Goal: Task Accomplishment & Management: Complete application form

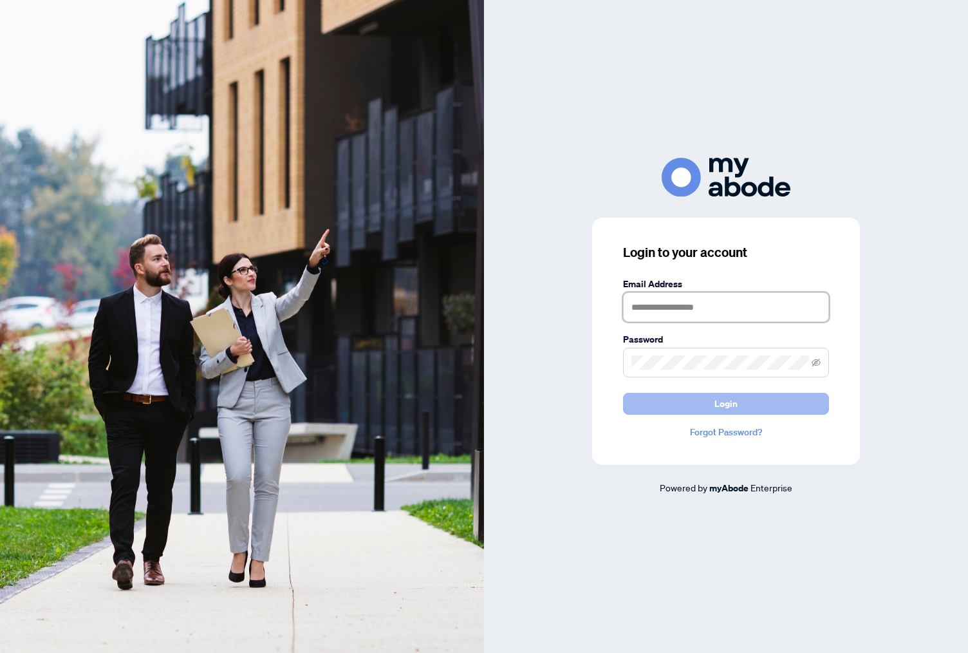
type input "**********"
click at [711, 402] on button "Login" at bounding box center [726, 404] width 206 height 22
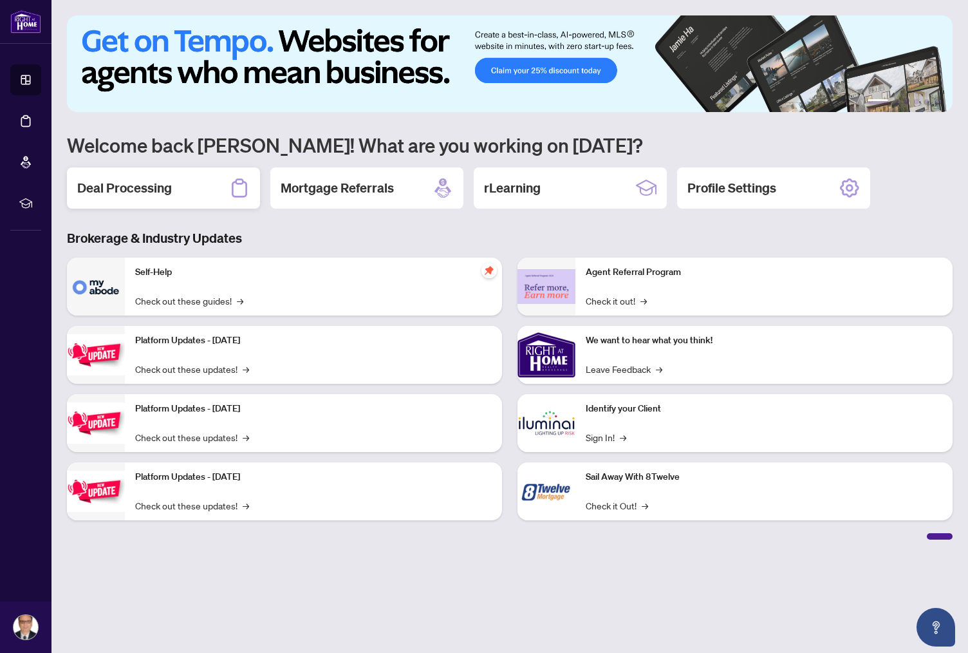
click at [134, 187] on h2 "Deal Processing" at bounding box center [124, 188] width 95 height 18
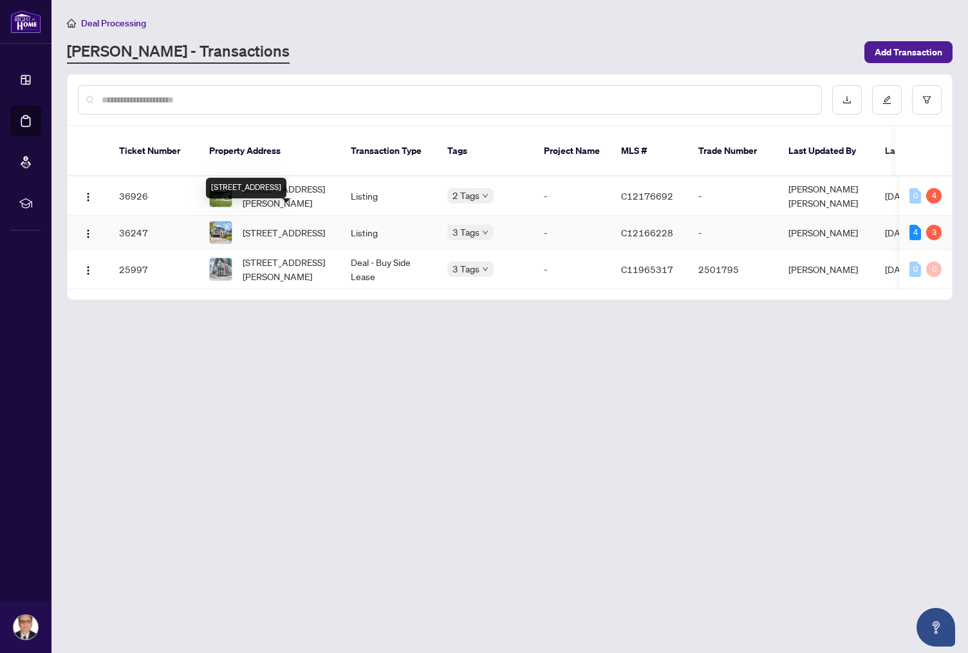
click at [279, 225] on span "[STREET_ADDRESS]" at bounding box center [284, 232] width 82 height 14
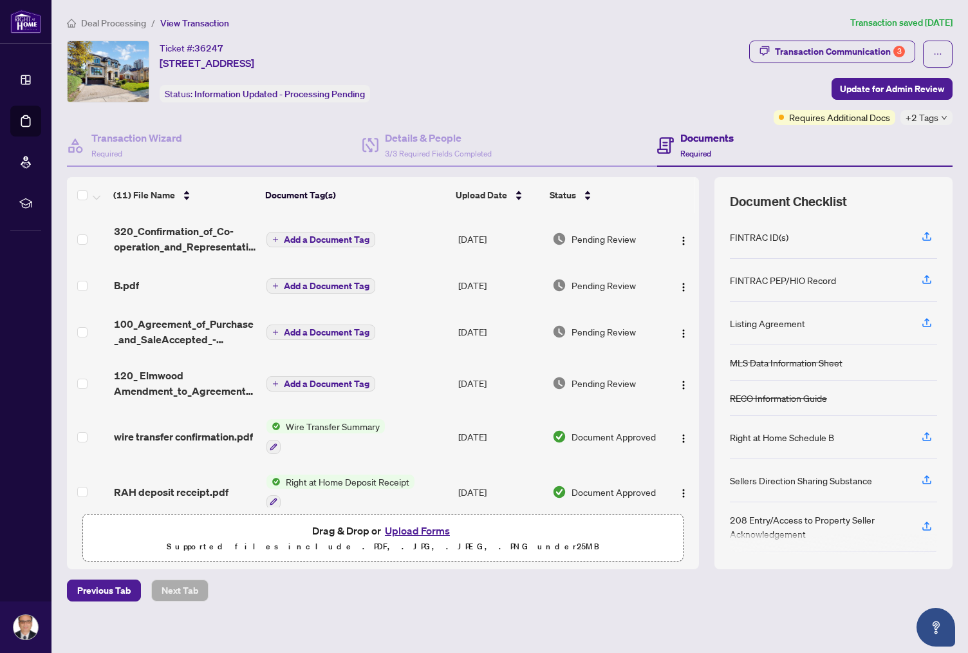
click at [414, 530] on button "Upload Forms" at bounding box center [417, 530] width 73 height 17
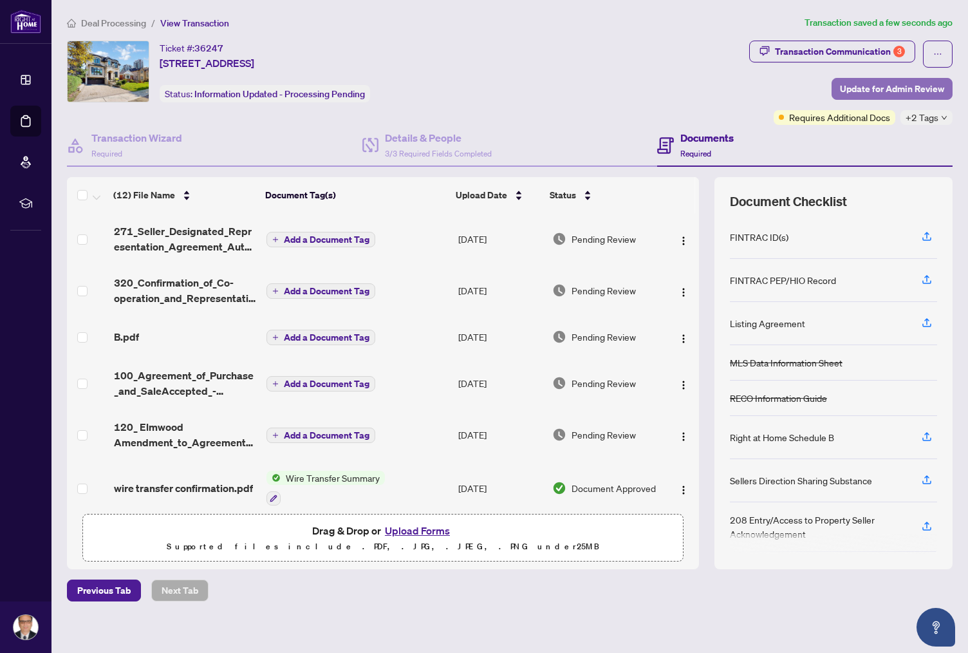
click at [881, 89] on span "Update for Admin Review" at bounding box center [892, 89] width 104 height 21
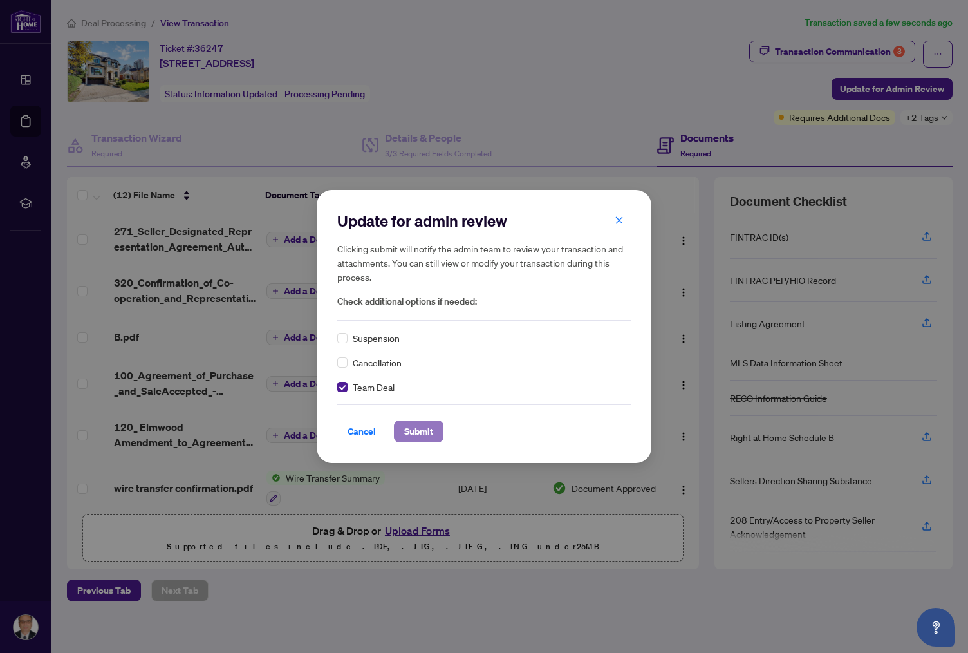
click at [417, 432] on span "Submit" at bounding box center [418, 431] width 29 height 21
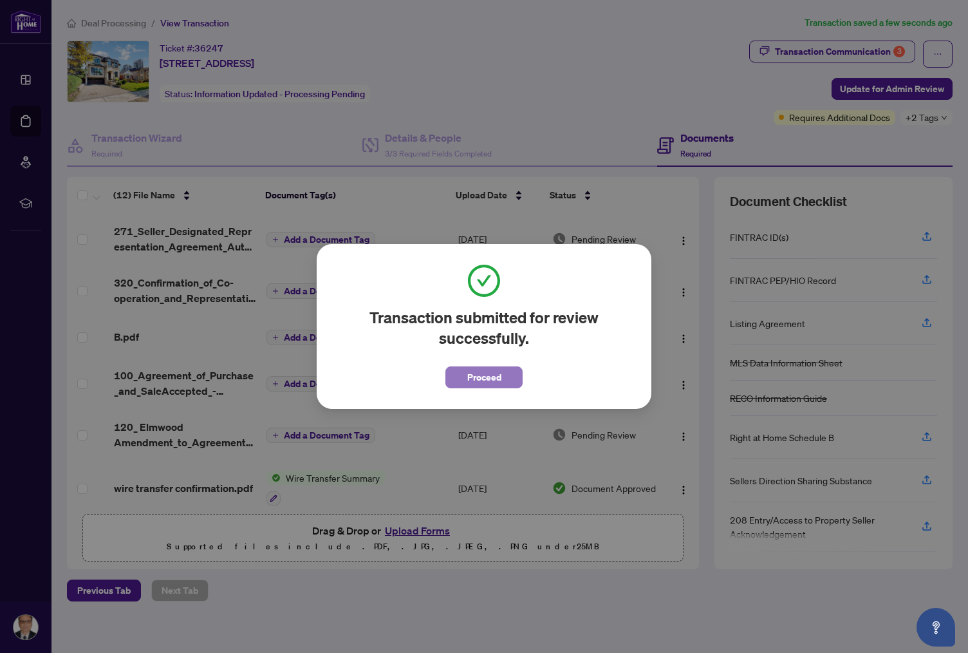
click at [497, 379] on span "Proceed" at bounding box center [484, 377] width 34 height 21
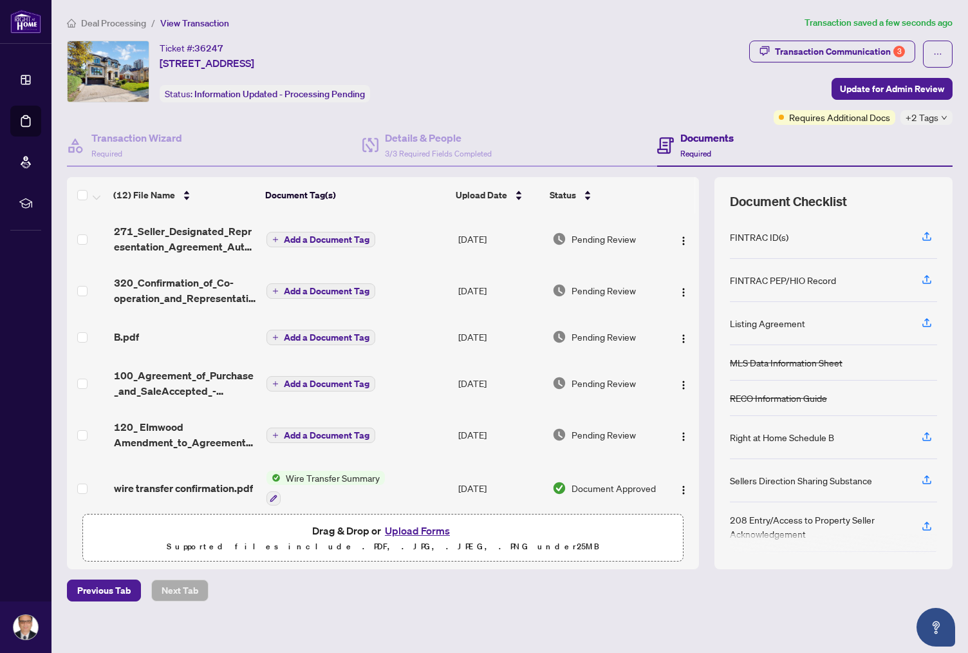
click at [312, 238] on span "Add a Document Tag" at bounding box center [327, 239] width 86 height 9
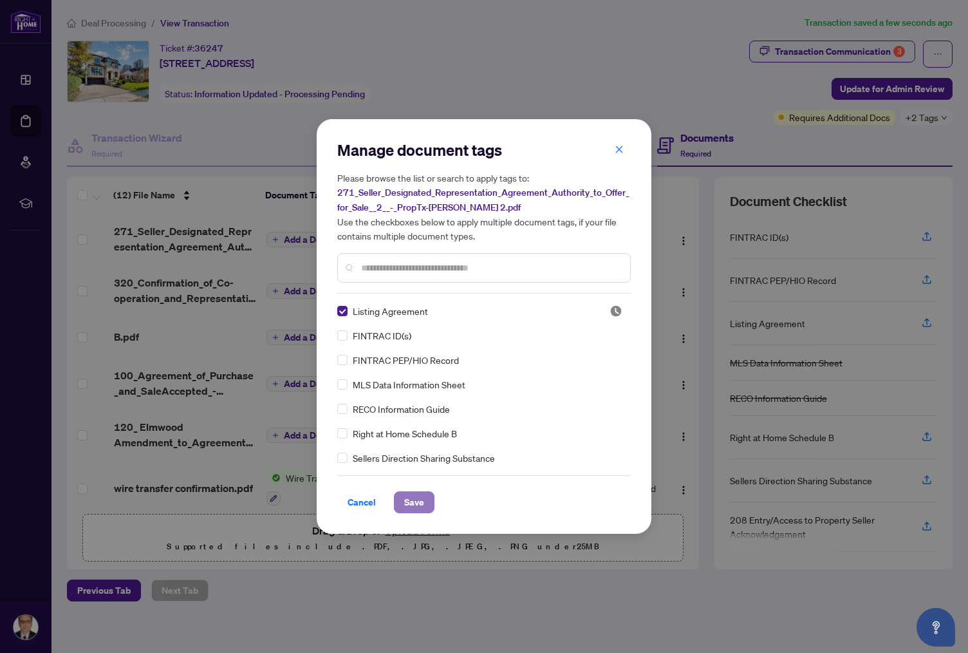
click at [414, 500] on span "Save" at bounding box center [414, 502] width 20 height 21
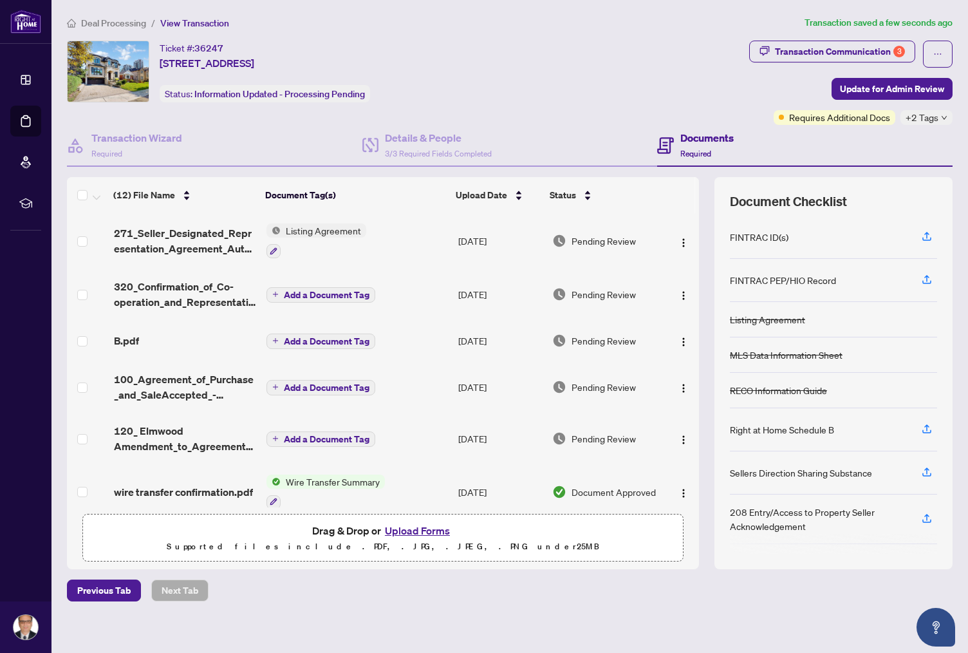
click at [324, 292] on span "Add a Document Tag" at bounding box center [327, 294] width 86 height 9
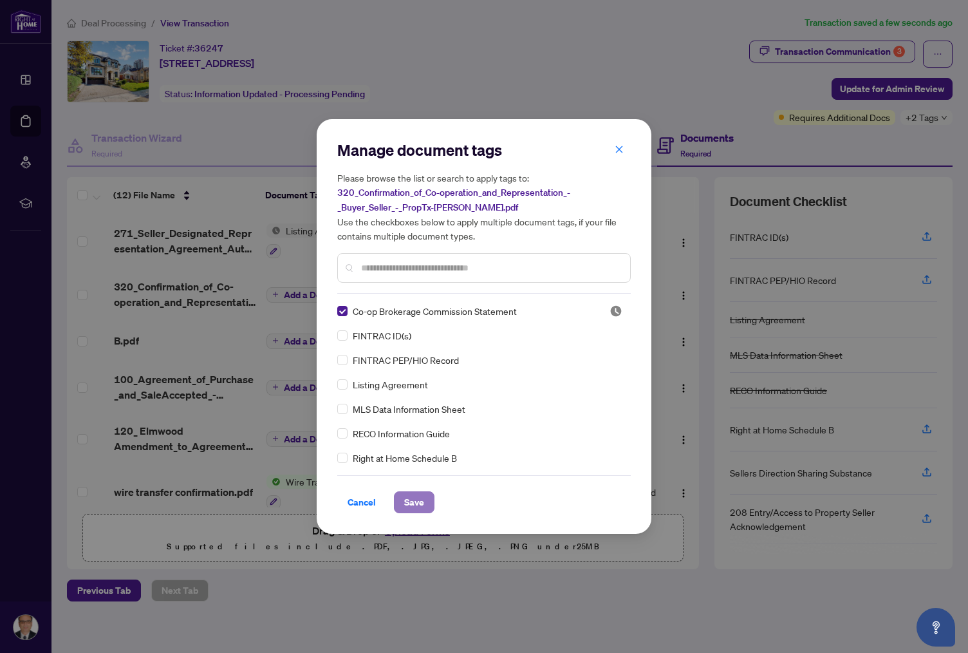
click at [417, 500] on span "Save" at bounding box center [414, 502] width 20 height 21
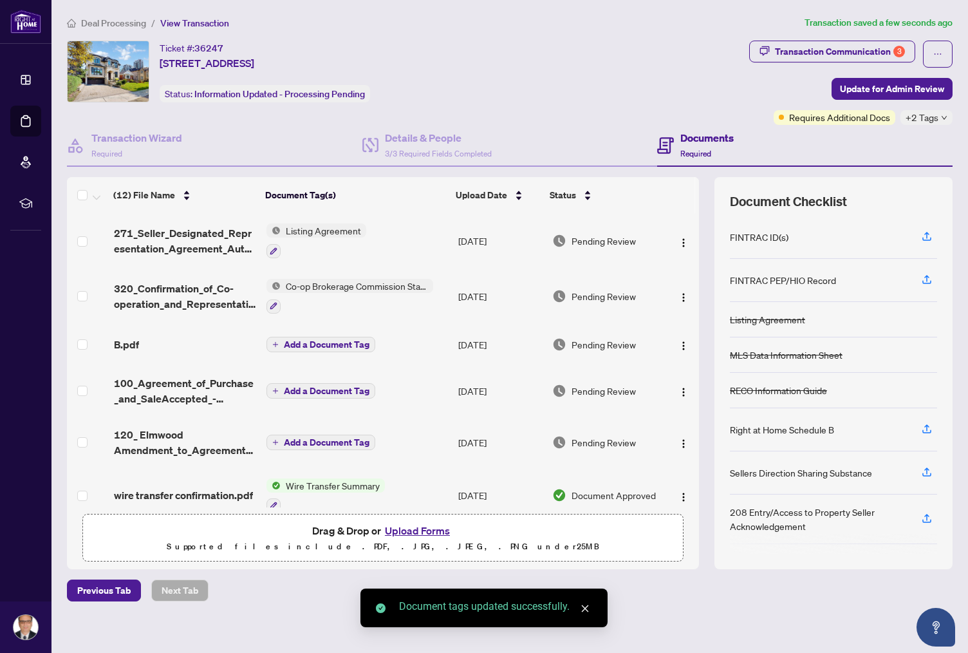
click at [323, 340] on span "Add a Document Tag" at bounding box center [327, 344] width 86 height 9
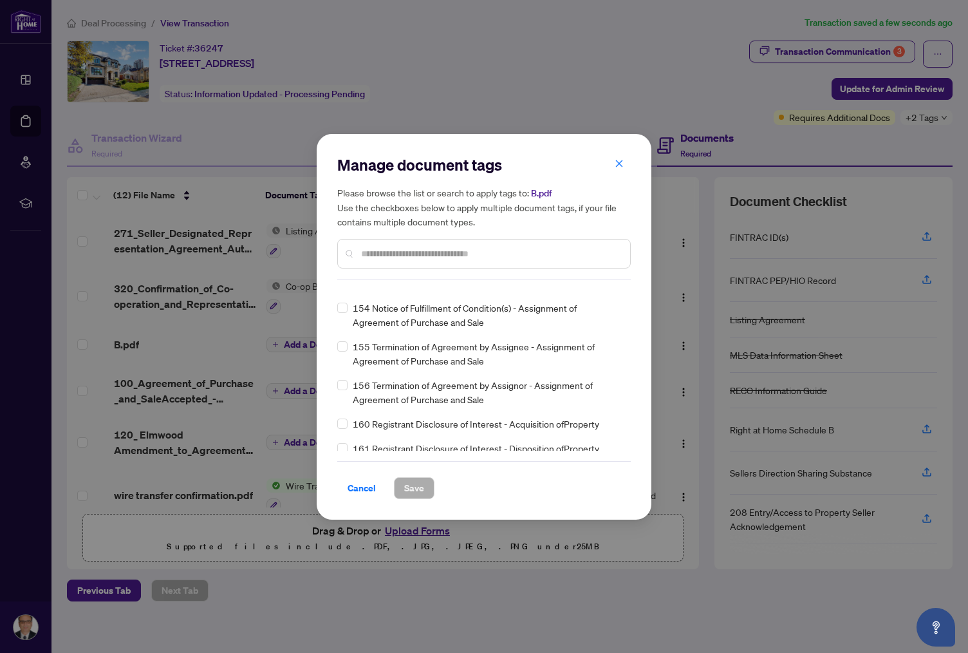
scroll to position [4310, 0]
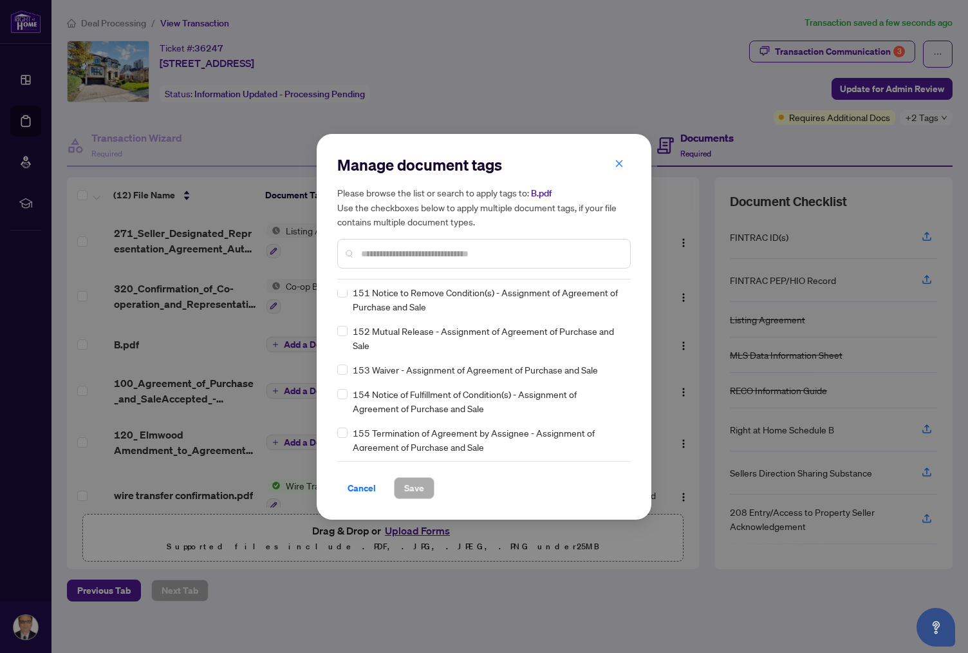
click at [397, 252] on input "text" at bounding box center [490, 254] width 259 height 14
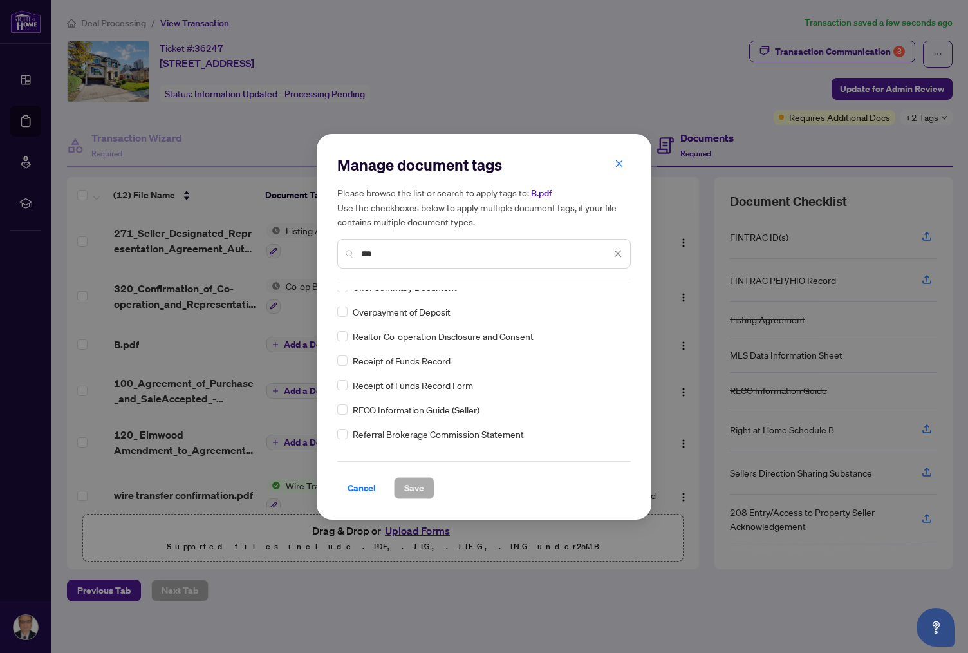
scroll to position [0, 0]
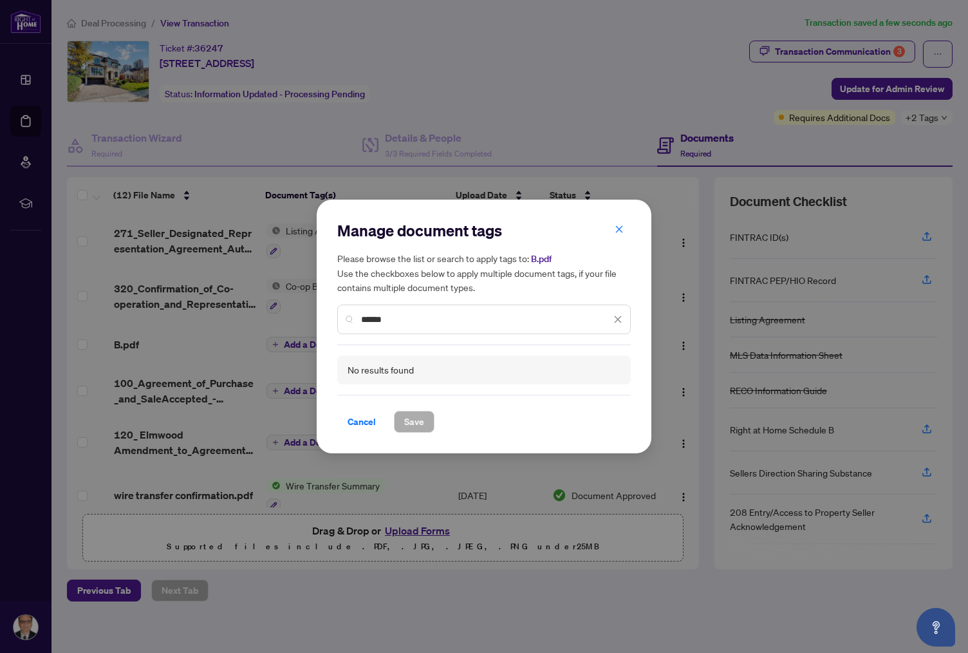
click at [370, 319] on input "******" at bounding box center [486, 319] width 250 height 14
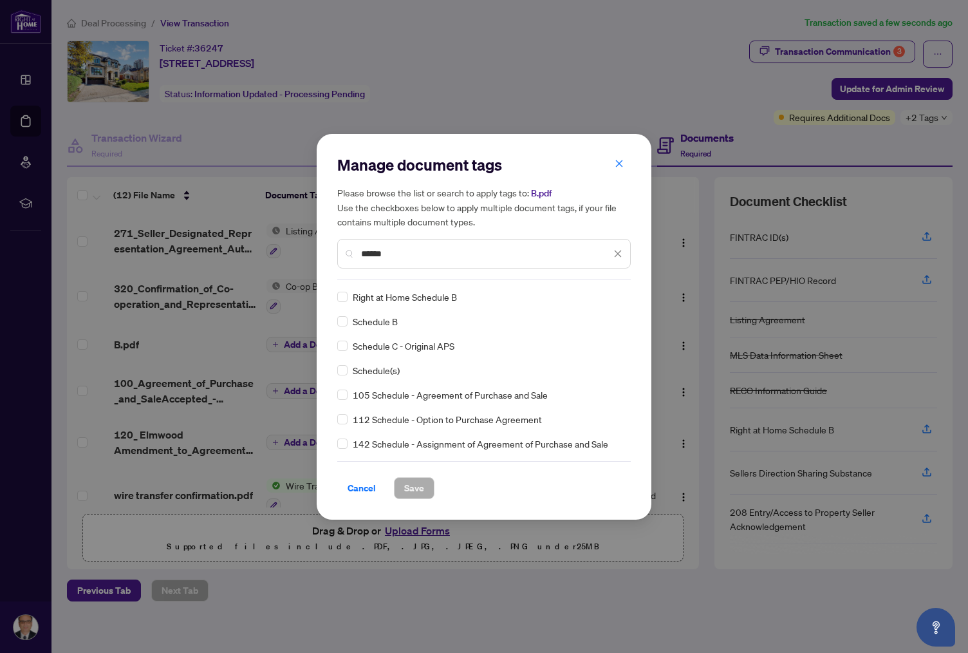
type input "******"
click at [413, 487] on span "Save" at bounding box center [414, 488] width 20 height 21
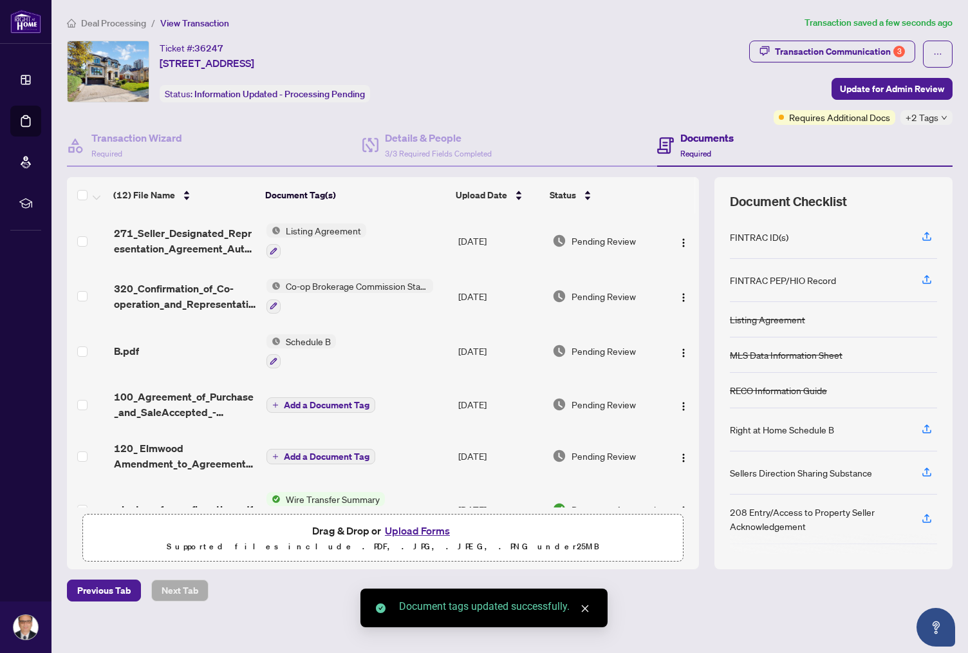
click at [323, 401] on span "Add a Document Tag" at bounding box center [327, 404] width 86 height 9
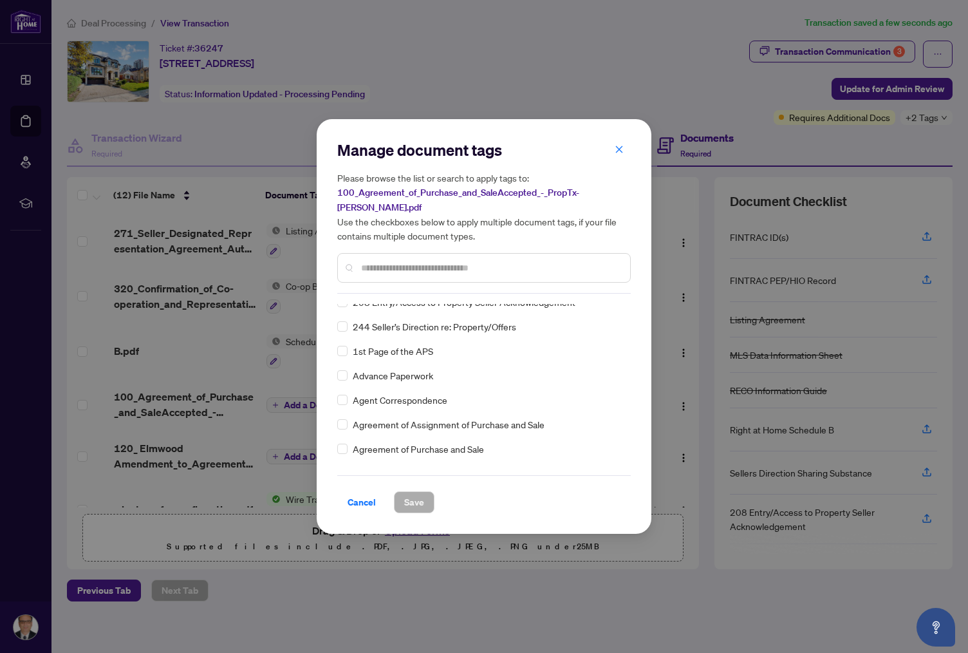
scroll to position [188, 0]
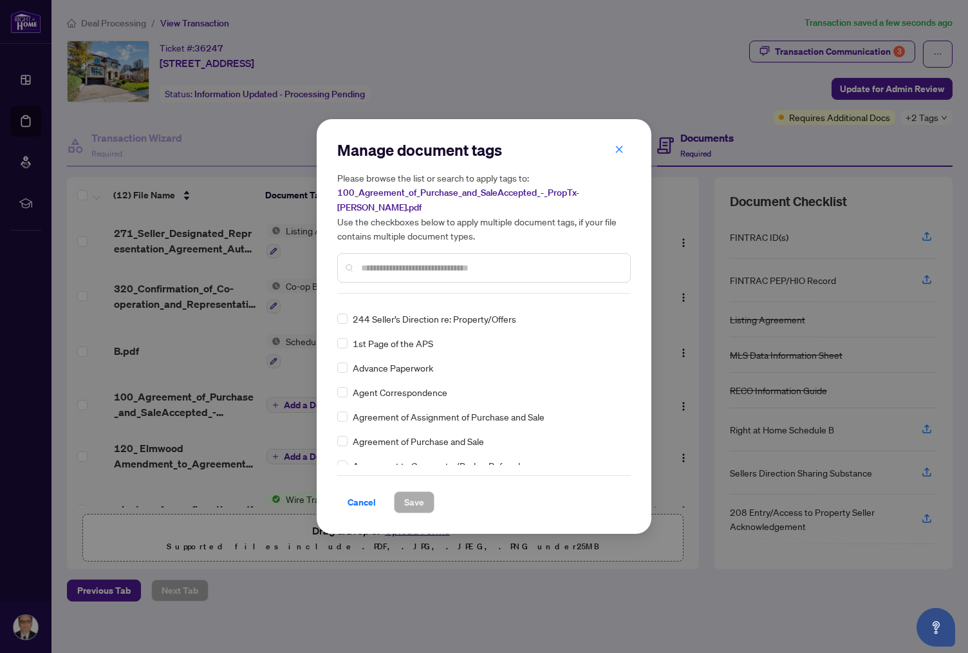
click at [360, 258] on div at bounding box center [484, 268] width 294 height 30
click at [365, 261] on input "text" at bounding box center [490, 268] width 259 height 14
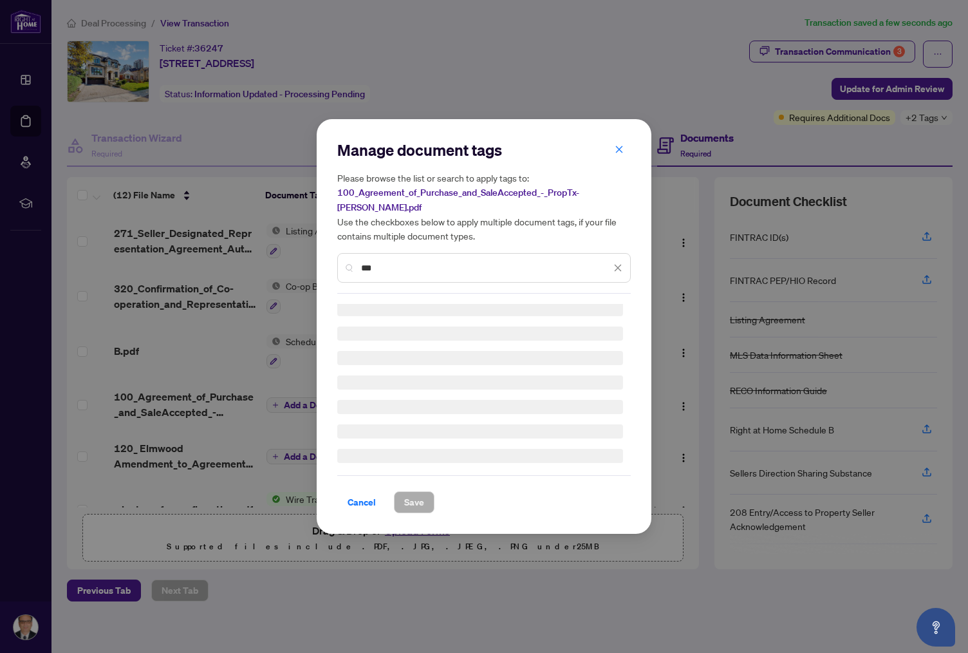
scroll to position [0, 0]
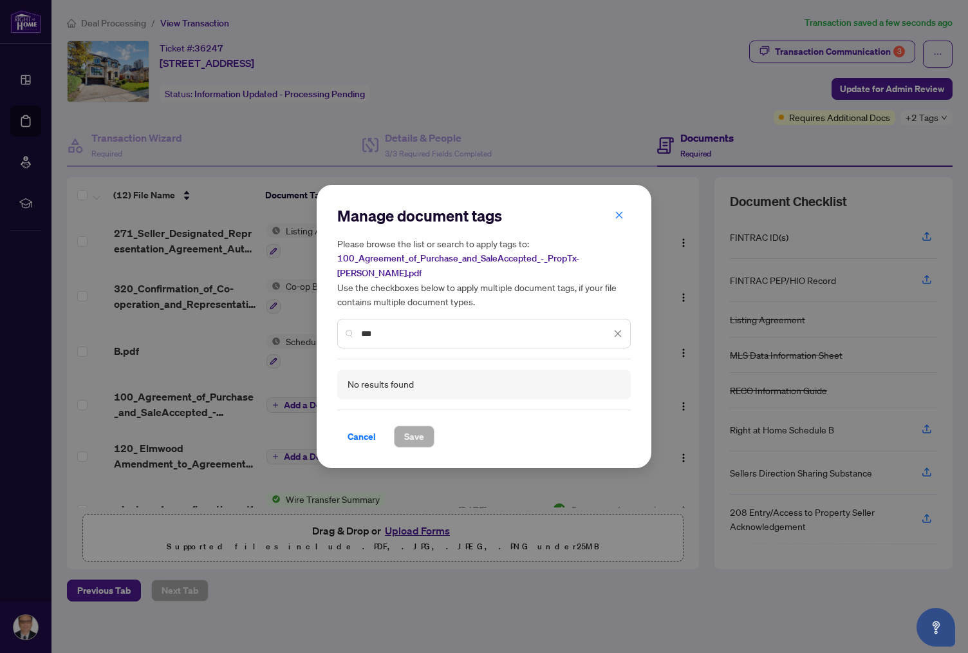
drag, startPoint x: 381, startPoint y: 323, endPoint x: 357, endPoint y: 326, distance: 24.6
click at [357, 326] on div "***" at bounding box center [484, 334] width 294 height 30
click at [436, 267] on span "100_Agreement_of_Purchase_and_SaleAccepted_-_PropTx-[PERSON_NAME].pdf" at bounding box center [458, 265] width 242 height 26
click at [456, 265] on span "100_Agreement_of_Purchase_and_SaleAccepted_-_PropTx-[PERSON_NAME].pdf" at bounding box center [458, 265] width 242 height 26
drag, startPoint x: 456, startPoint y: 265, endPoint x: 333, endPoint y: 263, distance: 123.6
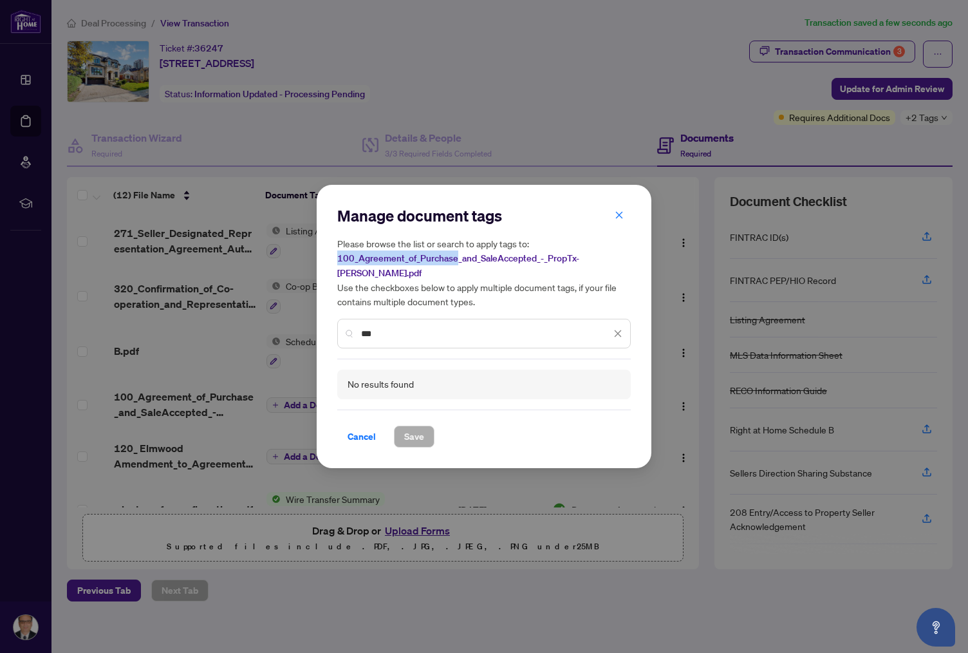
click at [333, 263] on div "Manage document tags Please browse the list or search to apply tags to: 100_Agr…" at bounding box center [484, 326] width 335 height 283
copy span "100_Agreement_of_Purchase"
click at [398, 326] on input "***" at bounding box center [486, 333] width 250 height 14
drag, startPoint x: 391, startPoint y: 326, endPoint x: 348, endPoint y: 325, distance: 43.2
click at [348, 325] on div "***" at bounding box center [484, 334] width 294 height 30
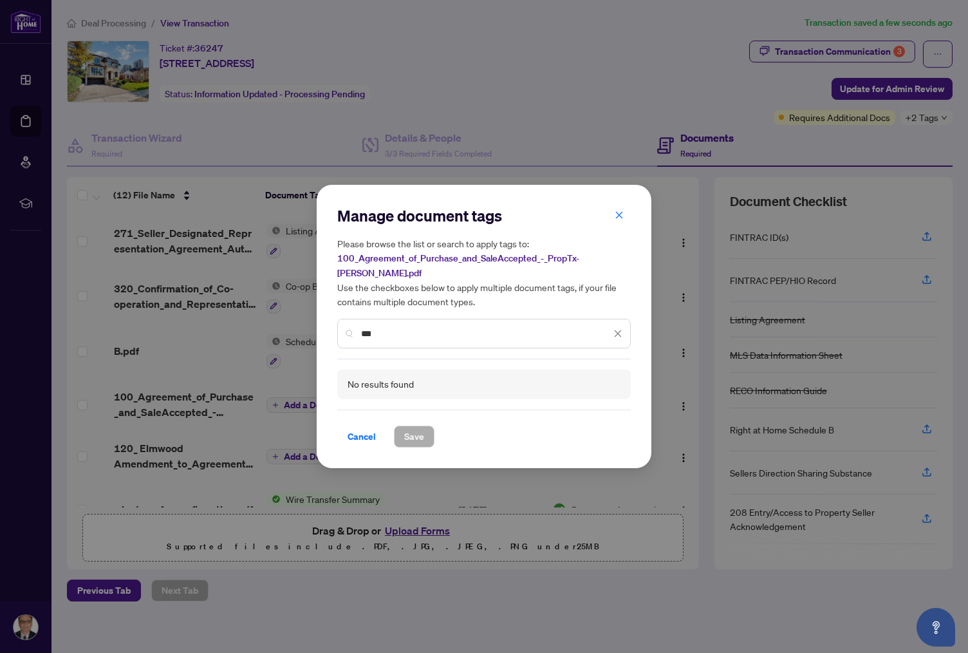
paste input "**********"
type input "**********"
click at [621, 329] on icon "close" at bounding box center [618, 333] width 9 height 9
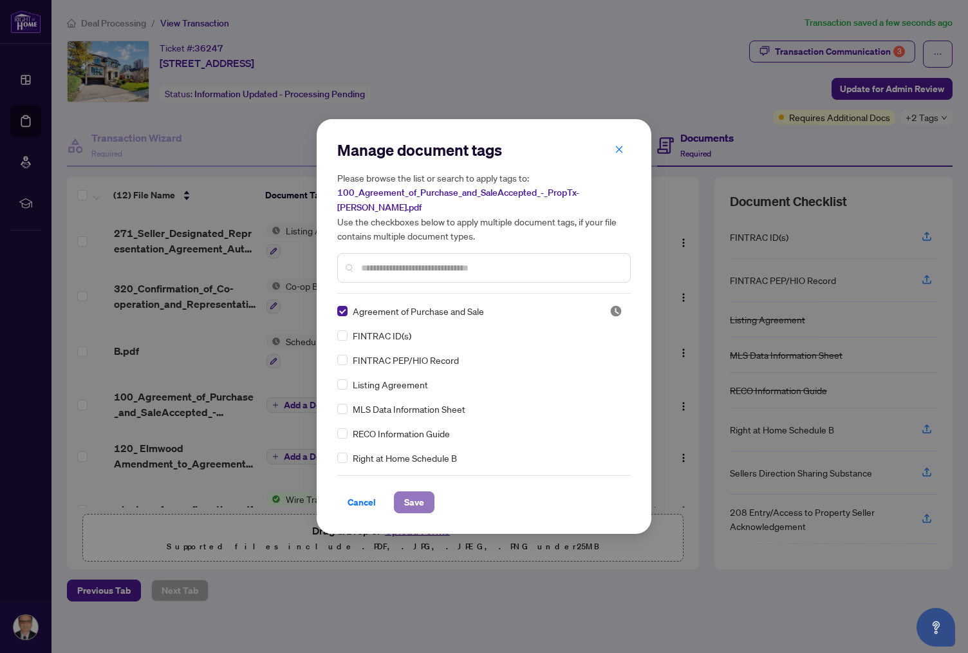
click at [408, 501] on span "Save" at bounding box center [414, 502] width 20 height 21
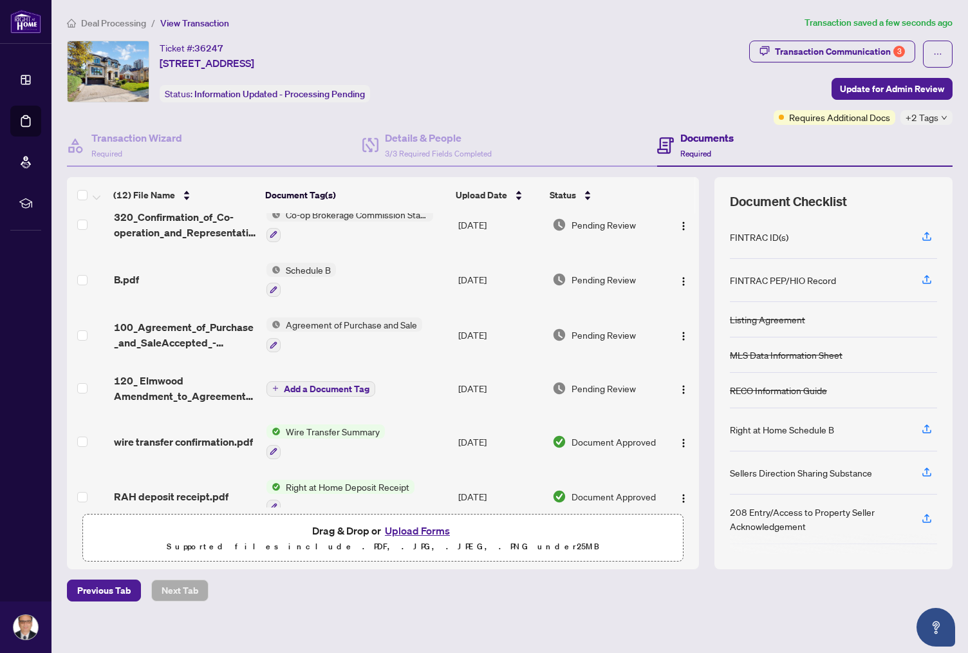
click at [331, 384] on span "Add a Document Tag" at bounding box center [327, 388] width 86 height 9
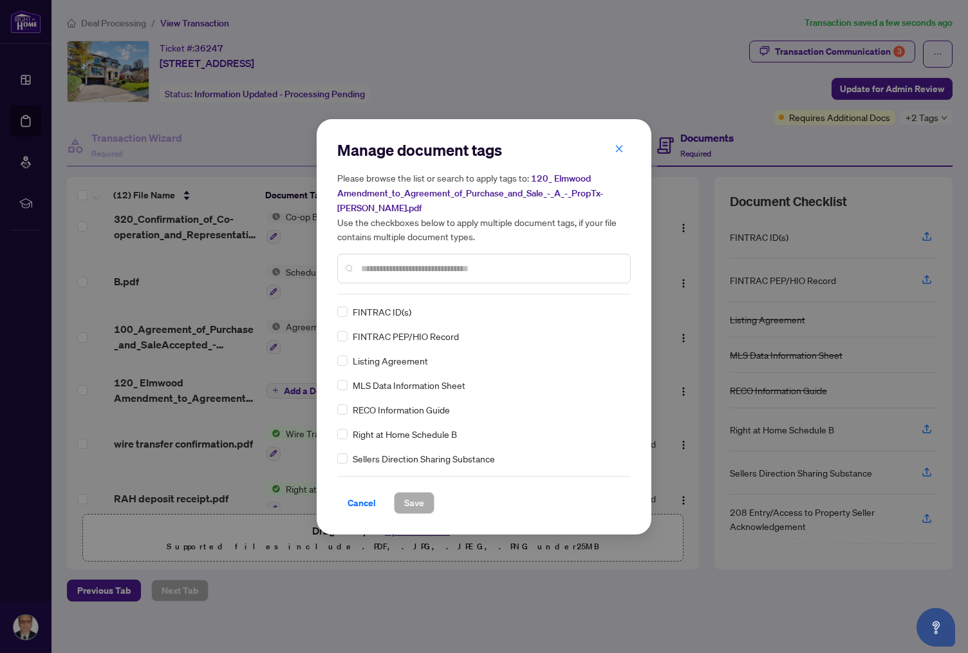
click at [381, 265] on input "text" at bounding box center [490, 268] width 259 height 14
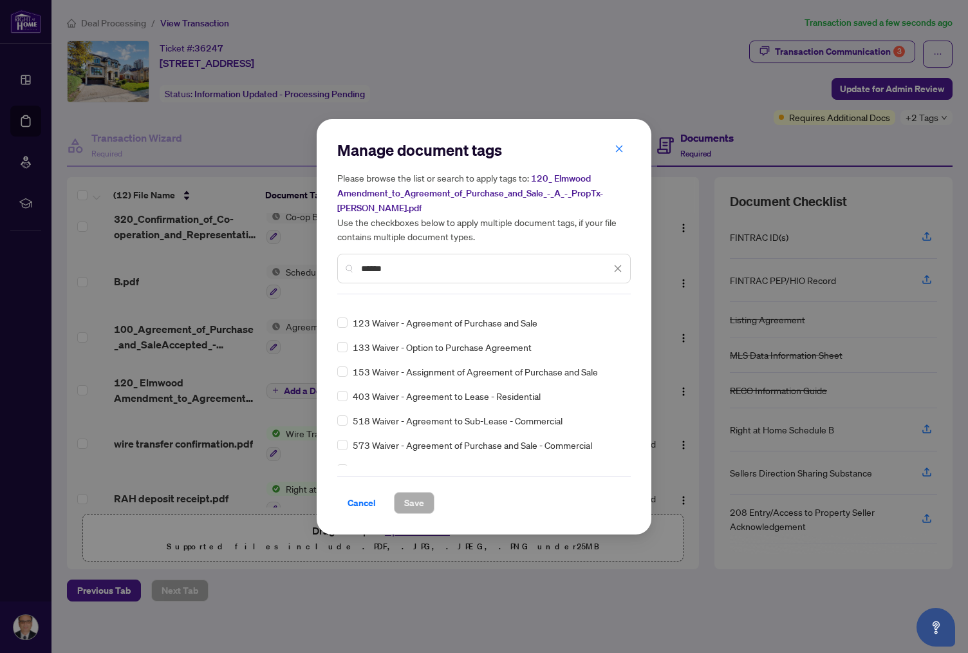
scroll to position [49, 0]
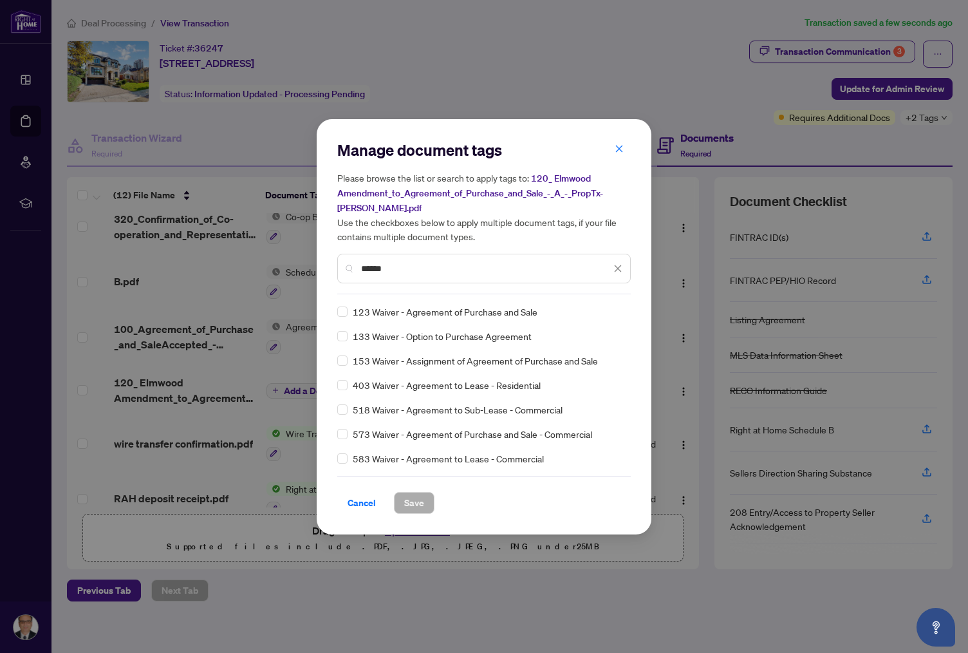
drag, startPoint x: 402, startPoint y: 263, endPoint x: 356, endPoint y: 268, distance: 46.6
click at [352, 267] on div "******" at bounding box center [484, 269] width 294 height 30
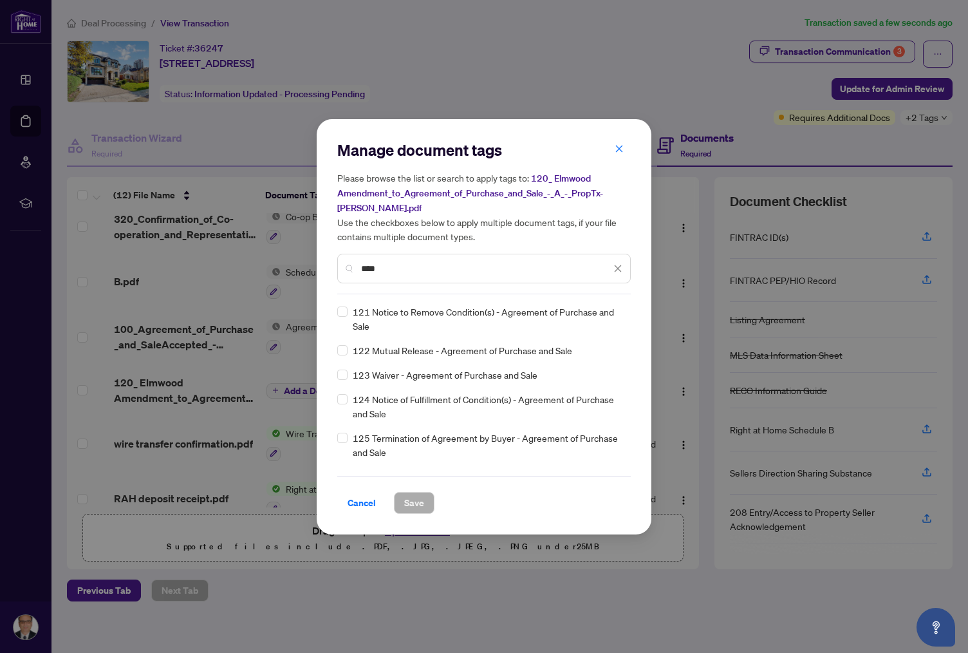
scroll to position [0, 0]
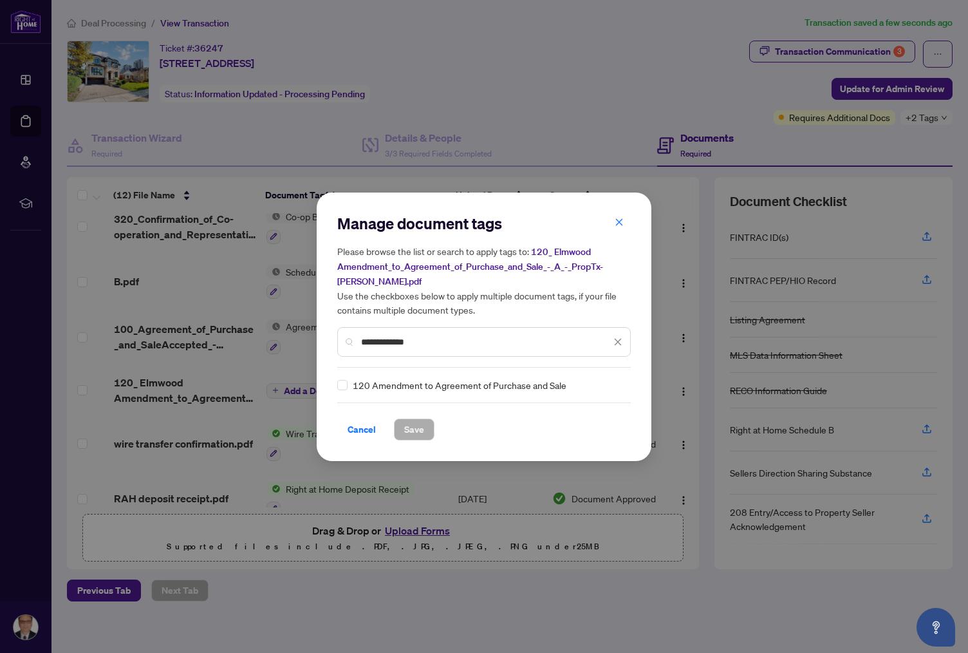
type input "**********"
click at [417, 430] on span "Save" at bounding box center [414, 429] width 20 height 21
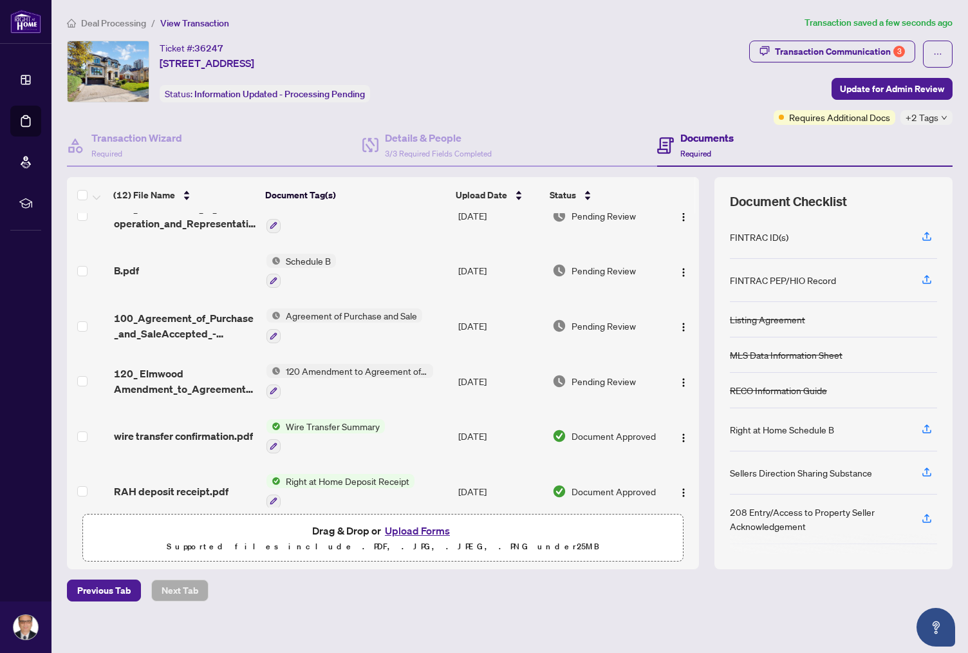
scroll to position [81, 0]
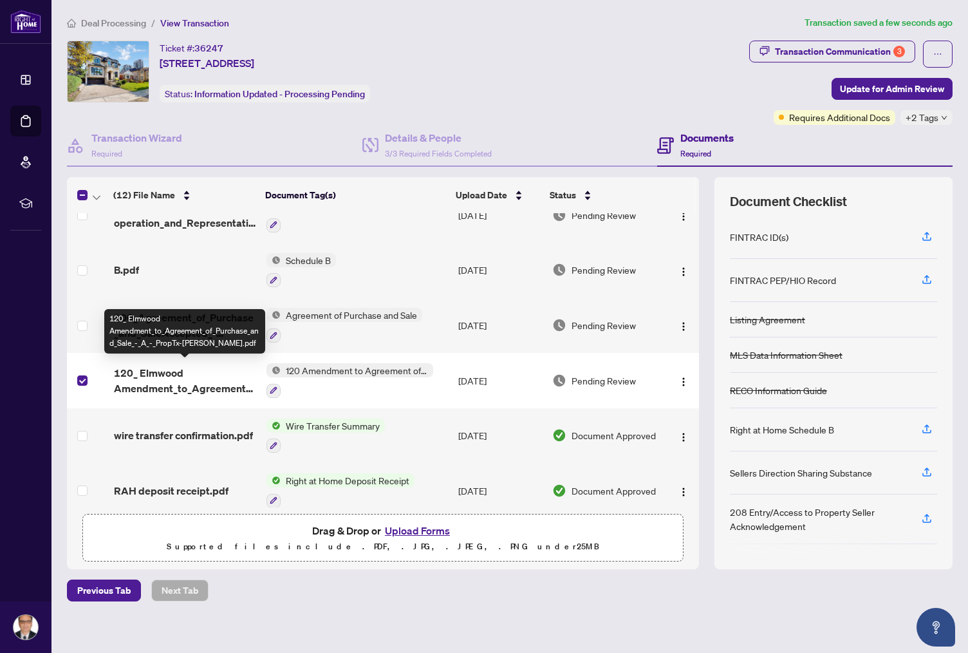
click at [158, 370] on span "120_ Elmwood Amendment_to_Agreement_of_Purchase_and_Sale_-_A_-_PropTx-[PERSON_N…" at bounding box center [185, 380] width 143 height 31
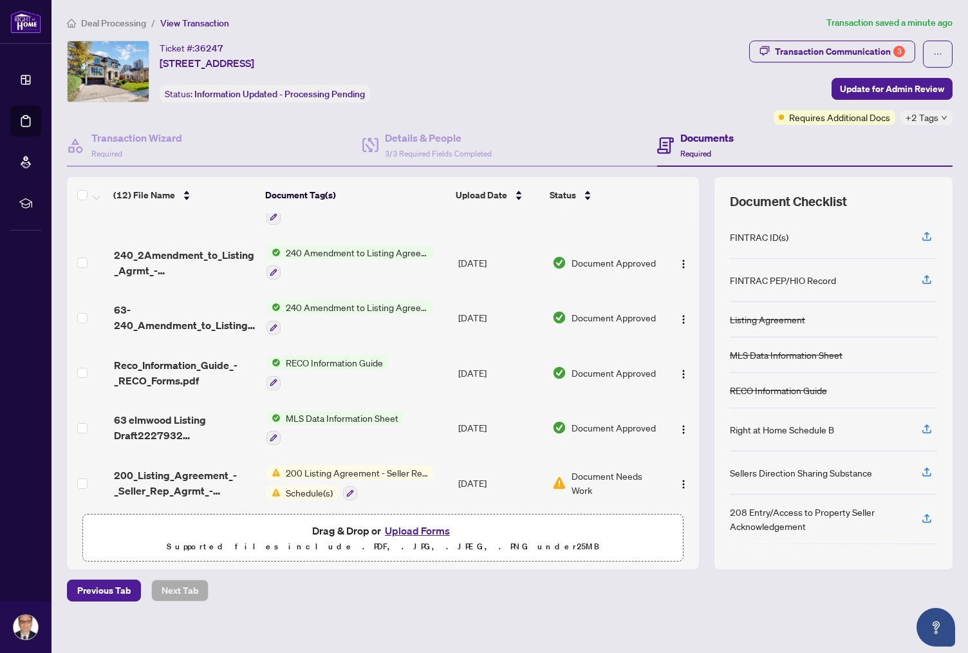
scroll to position [365, 0]
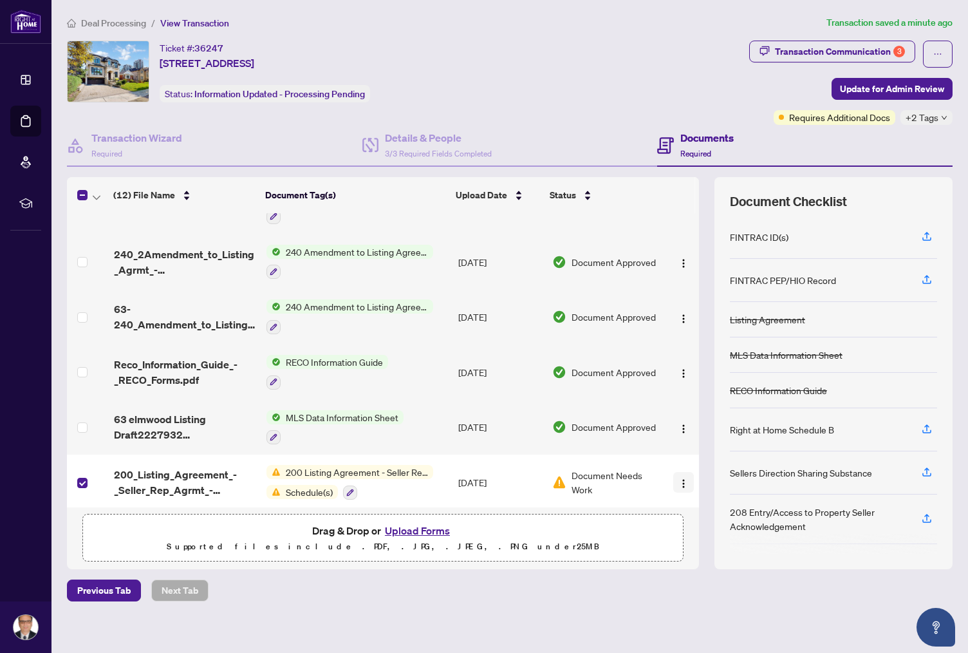
click at [681, 478] on img "button" at bounding box center [684, 483] width 10 height 10
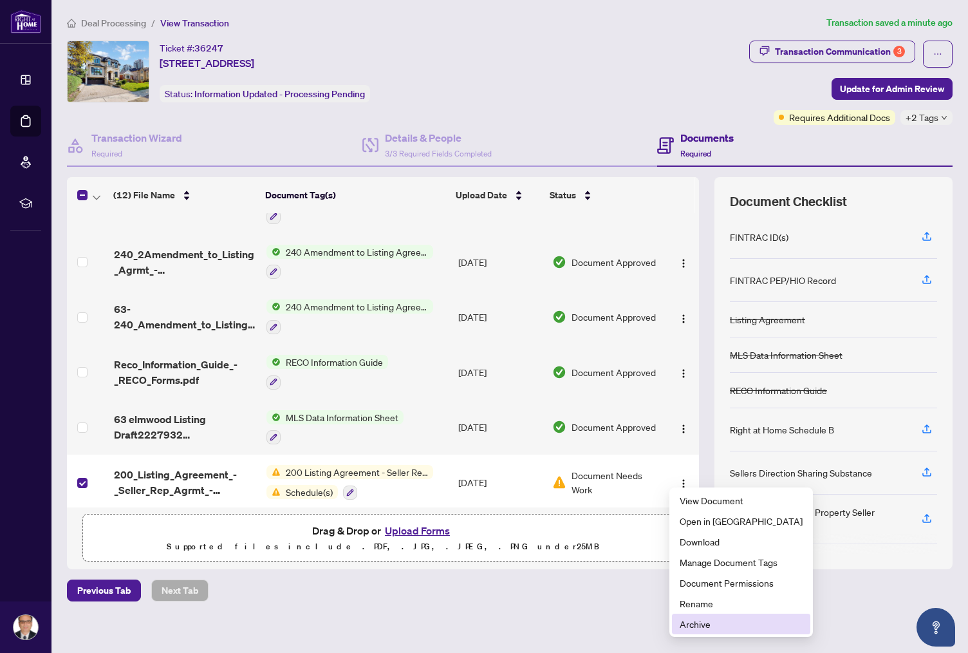
click at [701, 623] on span "Archive" at bounding box center [741, 624] width 123 height 14
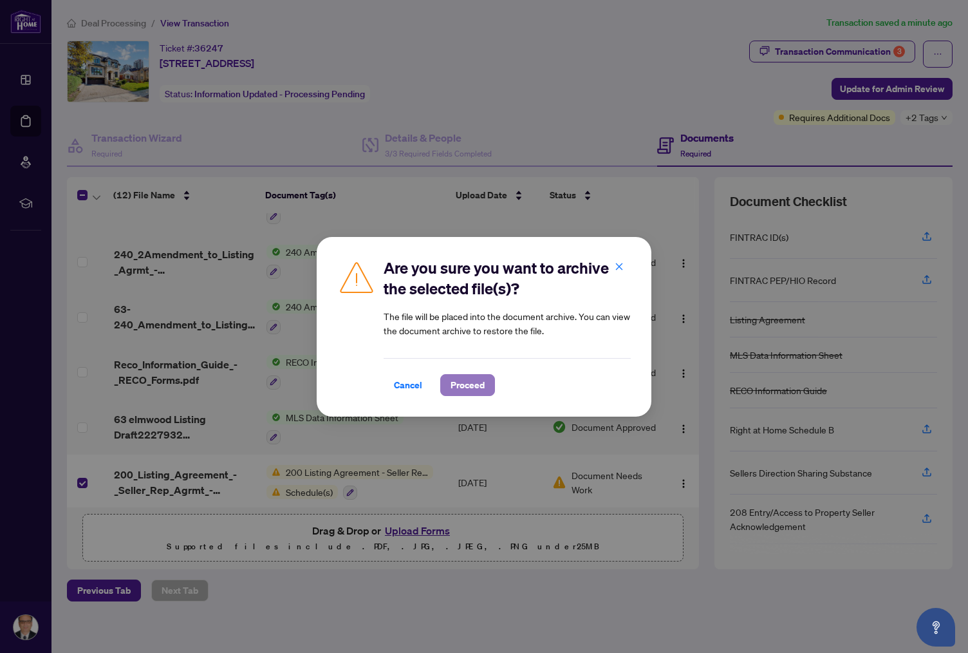
click at [455, 384] on span "Proceed" at bounding box center [468, 385] width 34 height 21
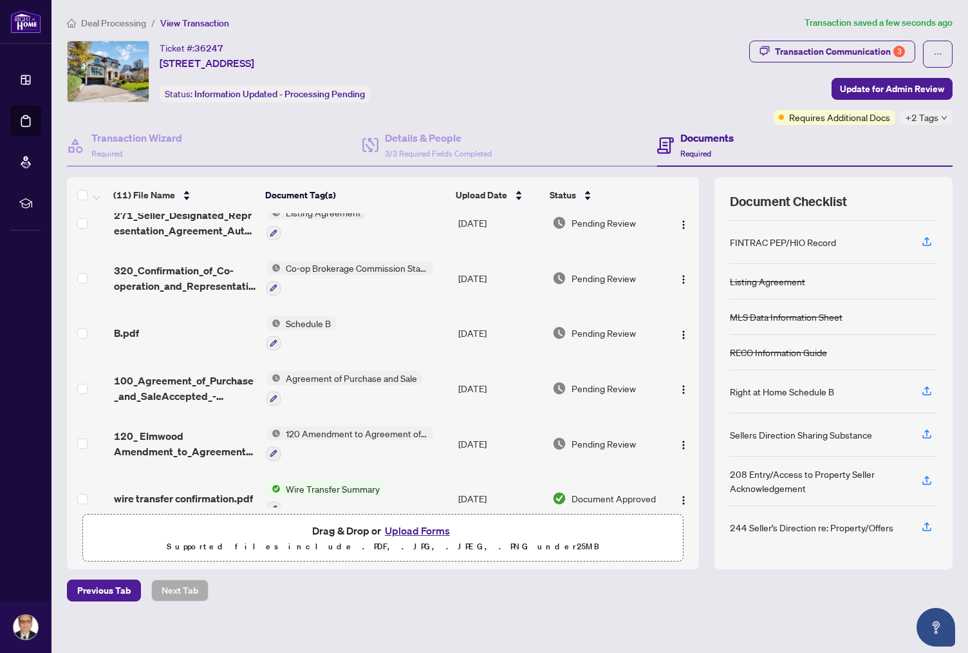
scroll to position [0, 0]
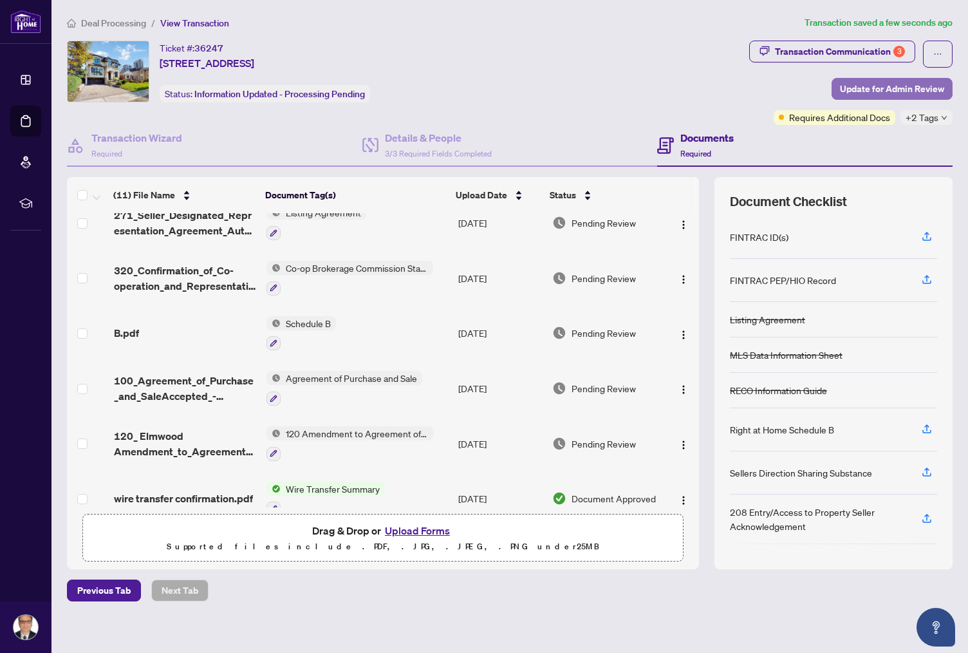
click at [890, 86] on span "Update for Admin Review" at bounding box center [892, 89] width 104 height 21
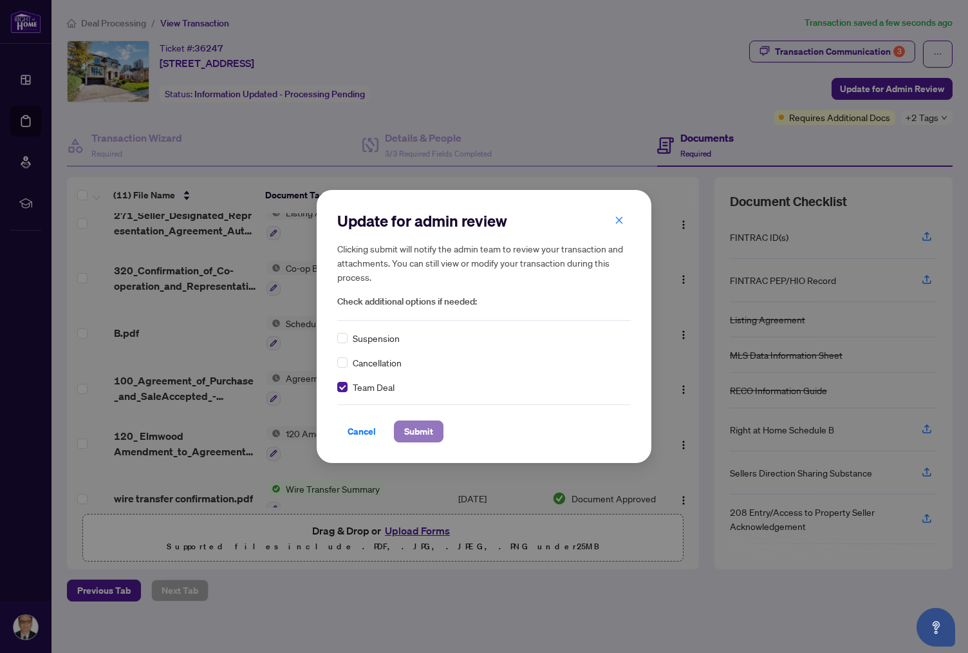
click at [417, 429] on span "Submit" at bounding box center [418, 431] width 29 height 21
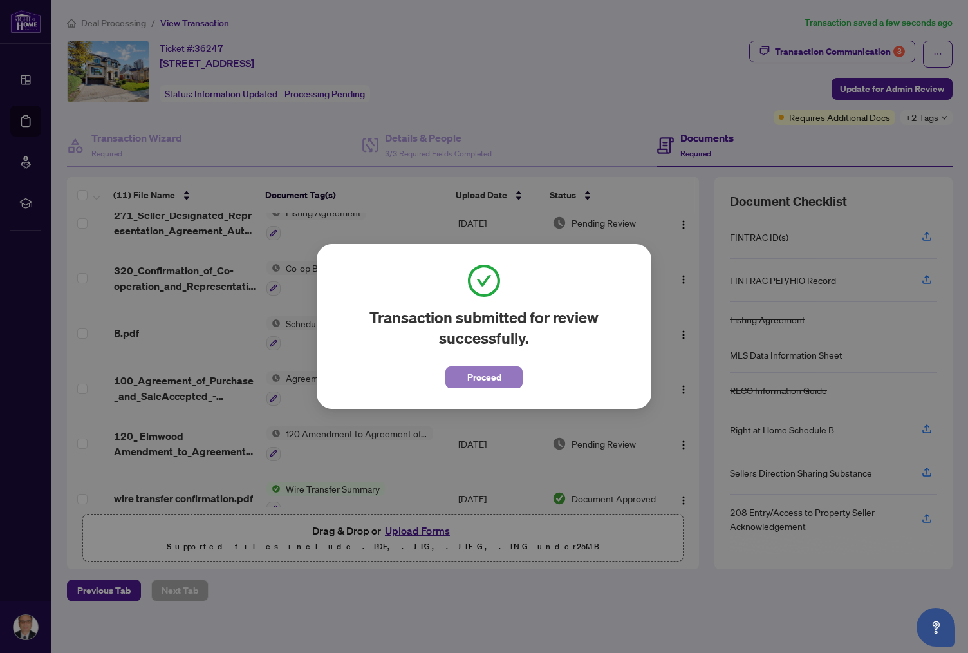
click at [487, 376] on span "Proceed" at bounding box center [484, 377] width 34 height 21
